Goal: Task Accomplishment & Management: Use online tool/utility

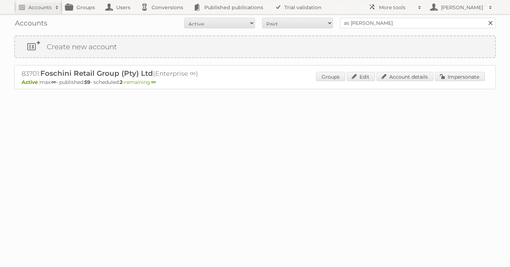
type input "as [PERSON_NAME]"
click at [484, 18] on input "Search" at bounding box center [489, 23] width 11 height 11
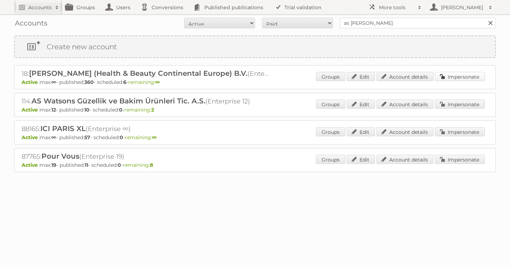
click at [461, 75] on link "Impersonate" at bounding box center [460, 76] width 50 height 9
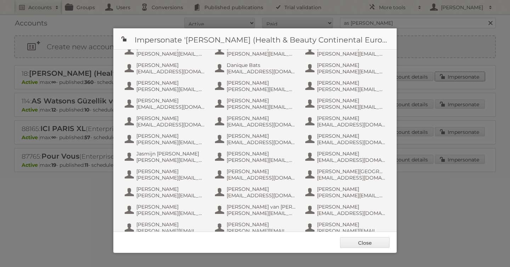
scroll to position [460, 0]
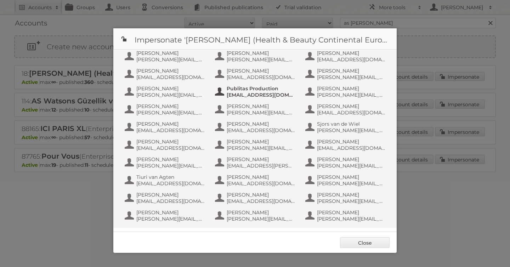
click at [278, 90] on span "Publitas Production" at bounding box center [260, 88] width 69 height 6
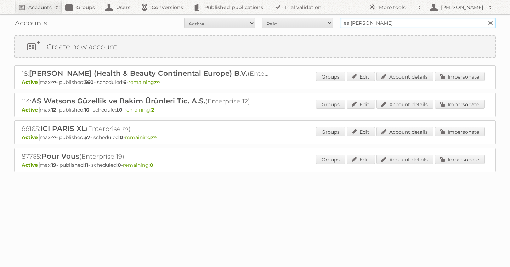
drag, startPoint x: 374, startPoint y: 23, endPoint x: 273, endPoint y: 19, distance: 101.3
click at [273, 19] on form "All Active Expired Pending All Paid Trials Self service as watson Search" at bounding box center [254, 23] width 481 height 11
type input "etos"
click at [484, 18] on input "Search" at bounding box center [489, 23] width 11 height 11
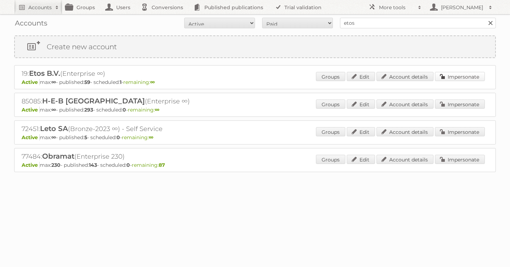
click at [458, 79] on link "Impersonate" at bounding box center [460, 76] width 50 height 9
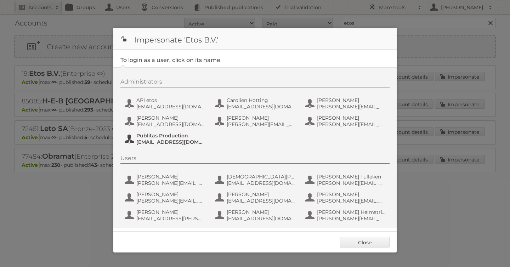
click at [165, 137] on span "Publitas Production" at bounding box center [170, 135] width 69 height 6
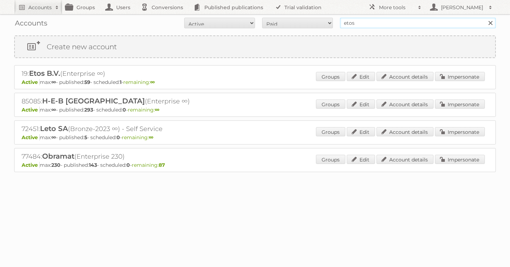
click at [349, 23] on input "etos" at bounding box center [418, 23] width 156 height 11
type input "as [PERSON_NAME]"
click at [484, 18] on input "Search" at bounding box center [489, 23] width 11 height 11
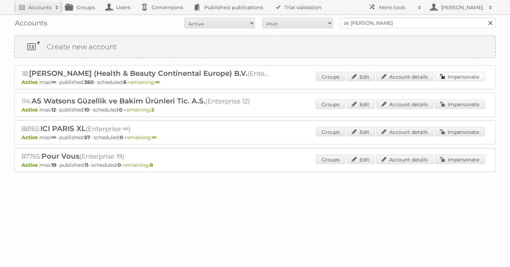
click at [454, 75] on link "Impersonate" at bounding box center [460, 76] width 50 height 9
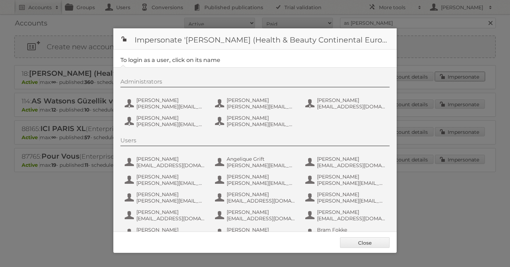
scroll to position [460, 0]
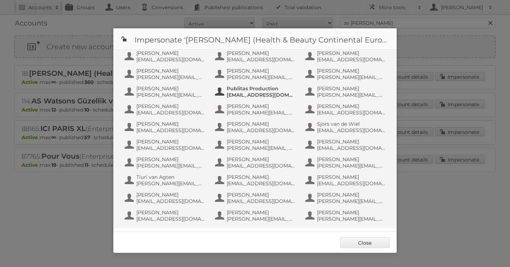
click at [263, 92] on span "[EMAIL_ADDRESS][DOMAIN_NAME]" at bounding box center [260, 95] width 69 height 6
